Goal: Information Seeking & Learning: Learn about a topic

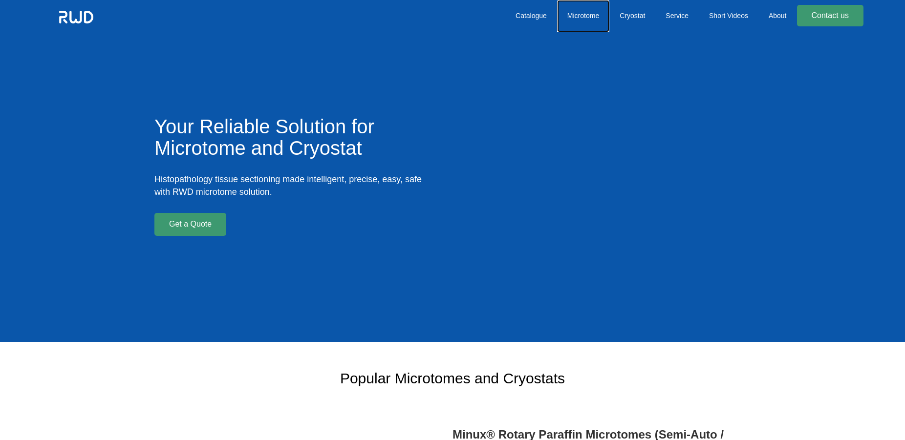
click at [583, 17] on link "Microtome" at bounding box center [583, 16] width 52 height 32
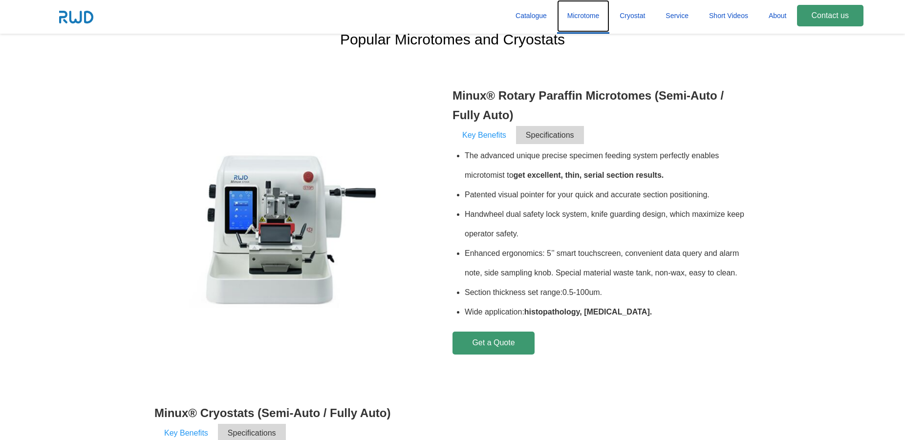
scroll to position [342, 0]
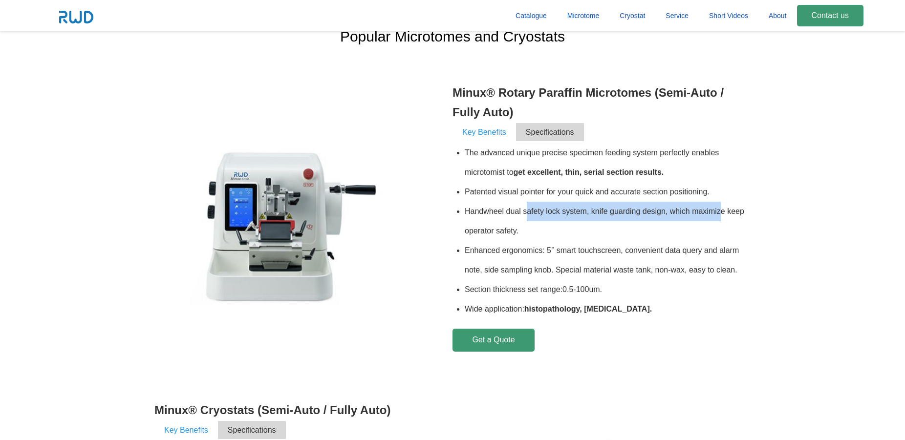
drag, startPoint x: 528, startPoint y: 214, endPoint x: 720, endPoint y: 211, distance: 191.6
click at [720, 211] on li "Handwheel dual safety lock system, knife guarding design, which maximize keep o…" at bounding box center [608, 221] width 286 height 39
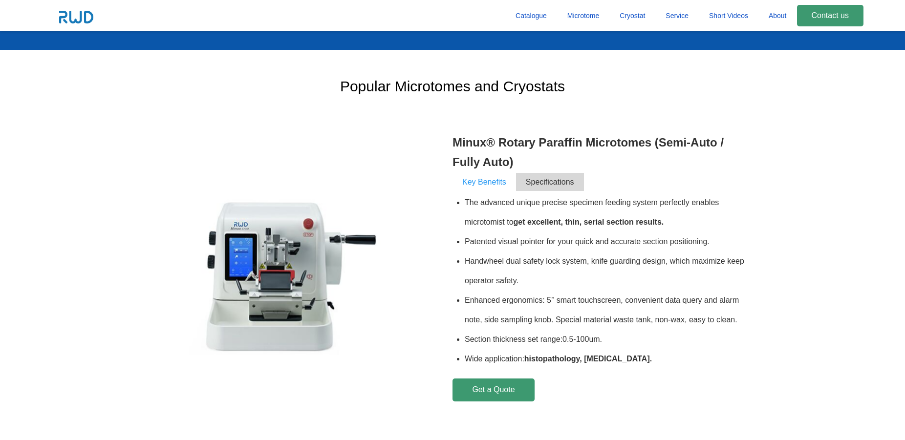
scroll to position [242, 0]
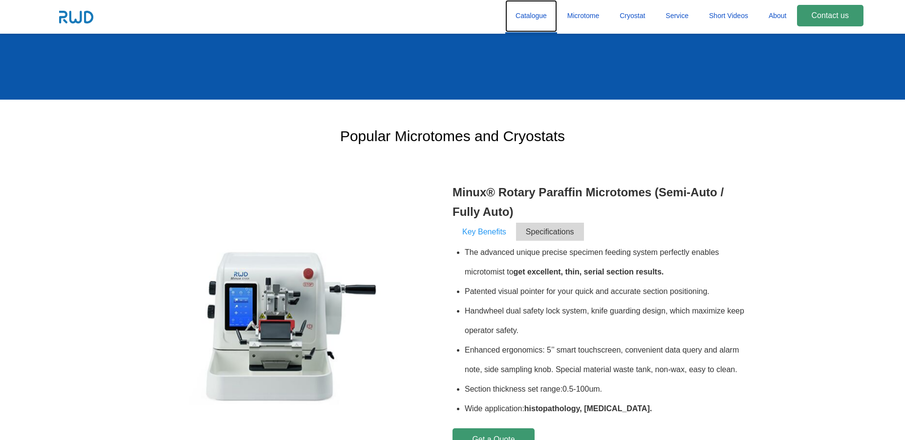
click at [532, 13] on link "Catalogue" at bounding box center [531, 16] width 52 height 32
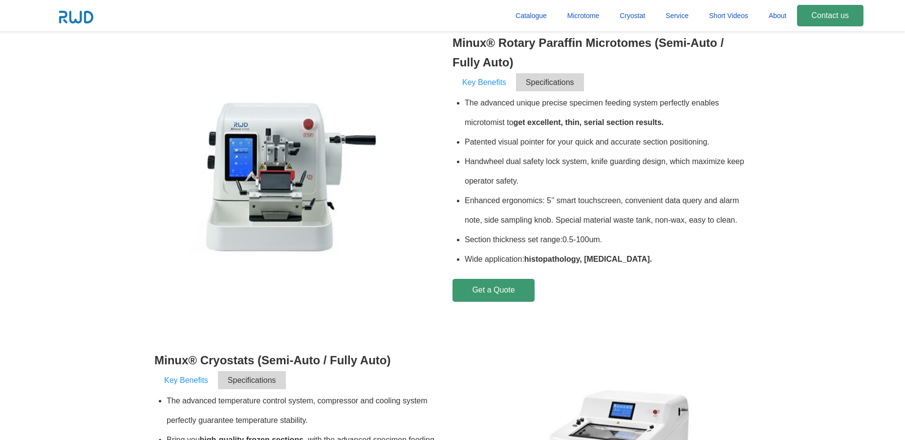
scroll to position [193, 0]
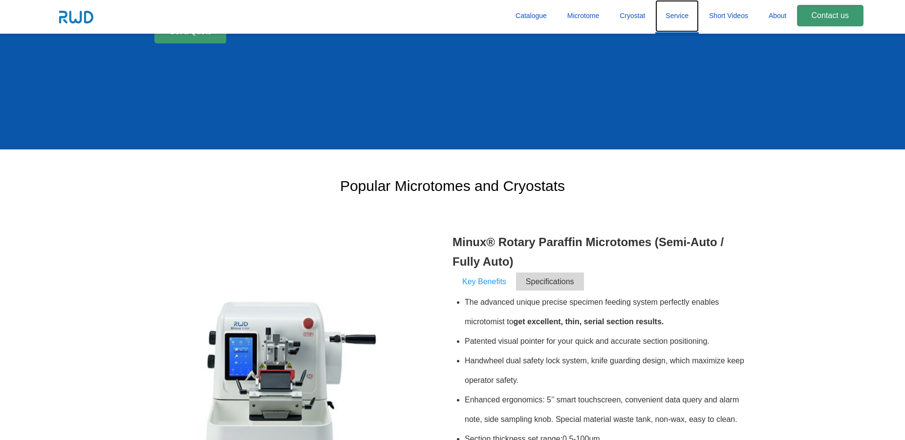
click at [677, 17] on link "Service" at bounding box center [677, 16] width 44 height 32
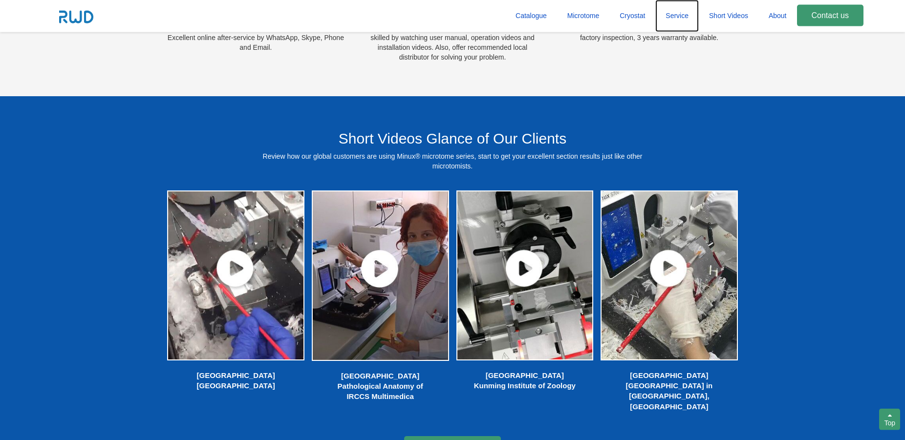
scroll to position [1493, 0]
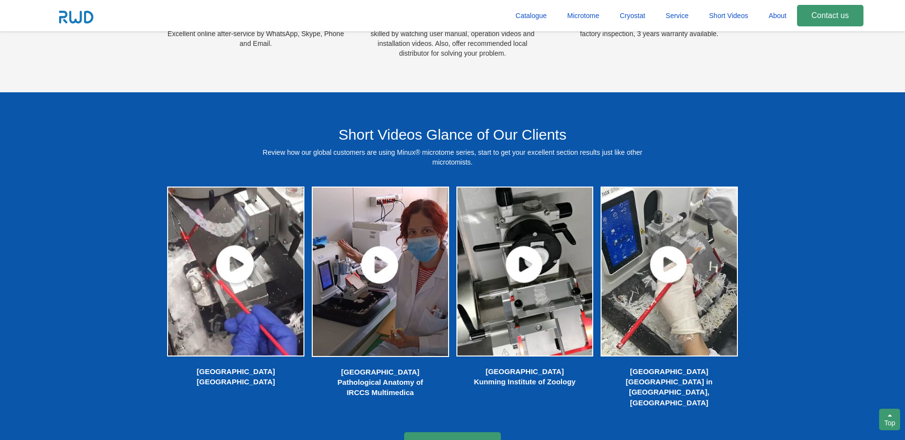
click at [244, 272] on img at bounding box center [235, 271] width 139 height 173
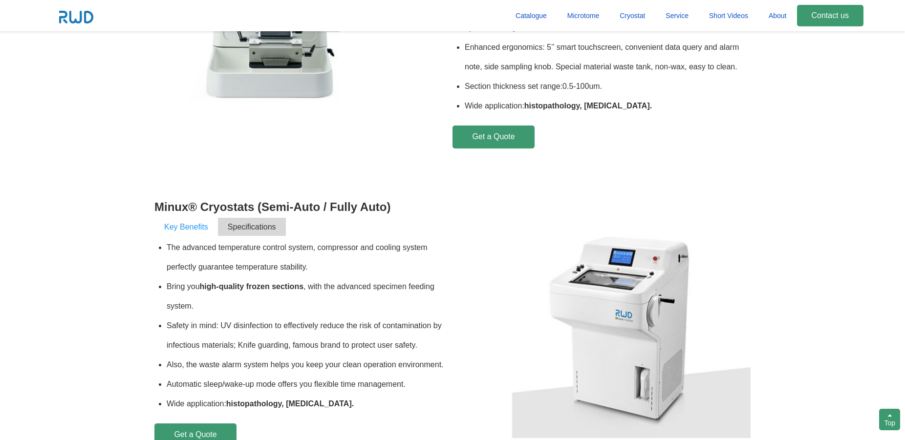
scroll to position [745, 0]
